Goal: Check status: Check status

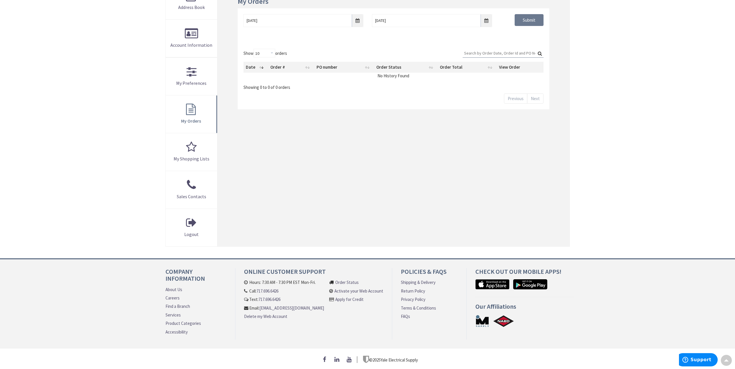
type input "[GEOGRAPHIC_DATA], [GEOGRAPHIC_DATA]"
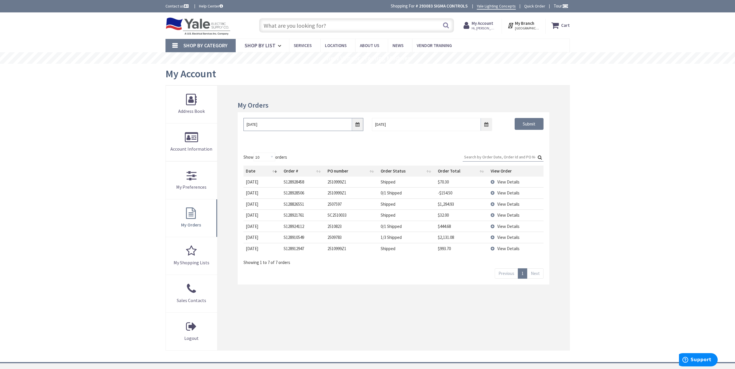
click at [359, 124] on input "[DATE]" at bounding box center [303, 124] width 120 height 13
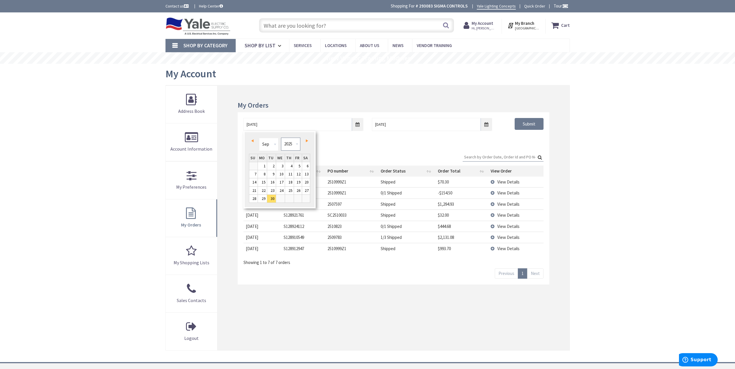
click at [283, 147] on select "1980 1981 1982 1983 1984 1985 1986 1987 1988 1989 1990 1991 1992 1993 1994 1995…" at bounding box center [290, 144] width 19 height 13
type input "[DATE]"
click at [518, 150] on div "Show 10 25 50 100 orders Search: Date Order # PO number Order Status Order Tota…" at bounding box center [393, 216] width 311 height 138
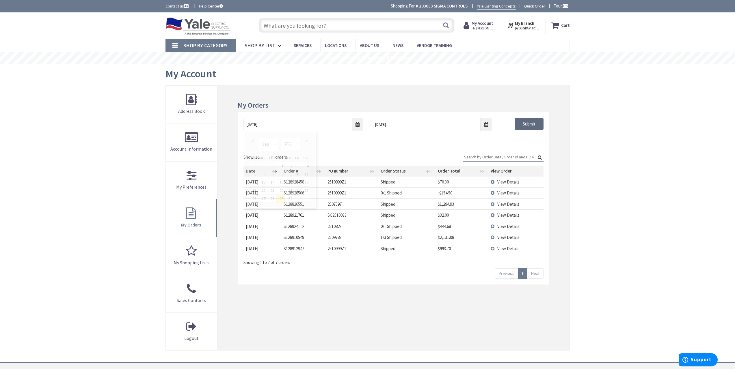
click at [521, 130] on input "Submit" at bounding box center [529, 124] width 29 height 12
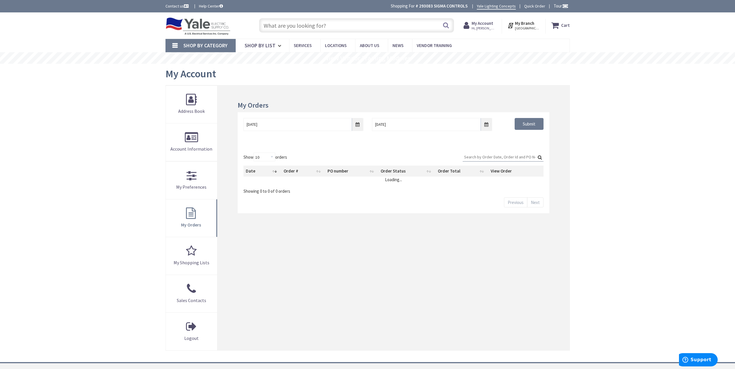
click at [651, 207] on div "Skip to Content Toggle Nav Search Cart My Cart Close" at bounding box center [367, 242] width 735 height 461
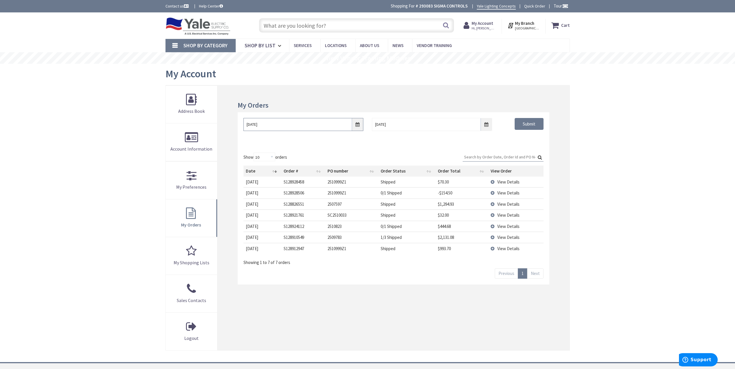
click at [354, 123] on input "[DATE]" at bounding box center [303, 124] width 120 height 13
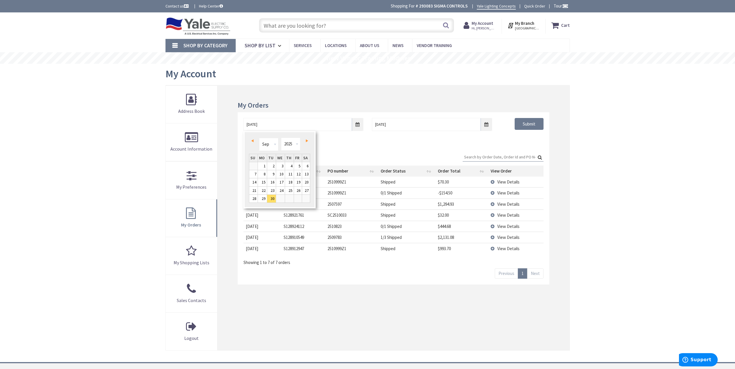
click at [280, 144] on div "Jan Feb Mar Apr May Jun Jul Aug Sep Oct Nov Dec 1980 1981 1982 1983 1984 1985 1…" at bounding box center [279, 144] width 41 height 13
click at [284, 148] on select "1980 1981 1982 1983 1984 1985 1986 1987 1988 1989 1990 1991 1992 1993 1994 1995…" at bounding box center [290, 144] width 19 height 13
type input "[DATE]"
click at [522, 146] on div "09/29/2021 10/7/2025 Submit" at bounding box center [393, 129] width 311 height 35
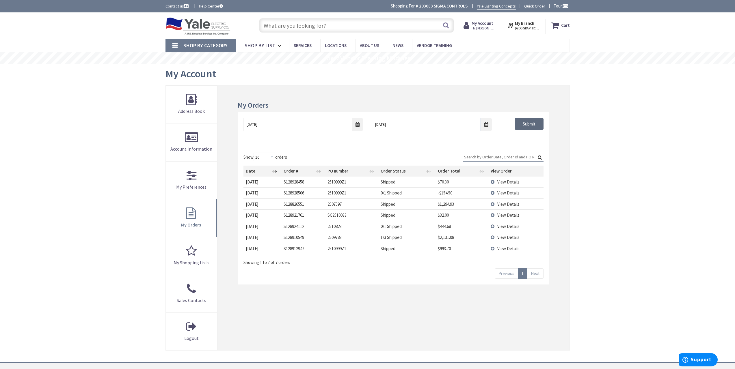
click at [524, 124] on input "Submit" at bounding box center [529, 124] width 29 height 12
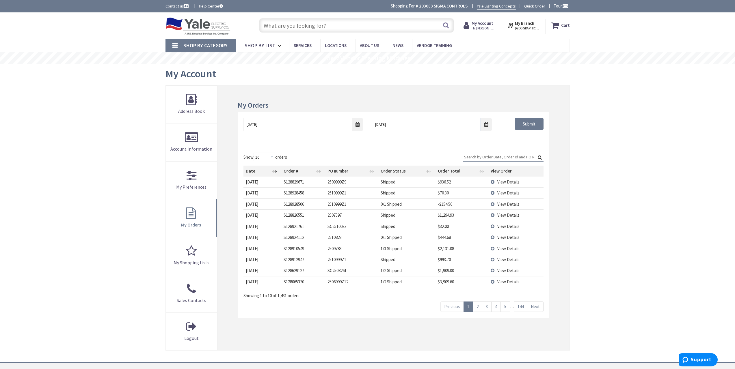
click at [503, 157] on input "Search:" at bounding box center [503, 157] width 81 height 9
click at [632, 143] on div "Skip to Content Toggle Nav Search Cart My Cart Close" at bounding box center [367, 242] width 735 height 461
click at [104, 120] on div "Skip to Content Toggle Nav Search Cart My Cart Close" at bounding box center [367, 242] width 735 height 461
